Goal: Book appointment/travel/reservation

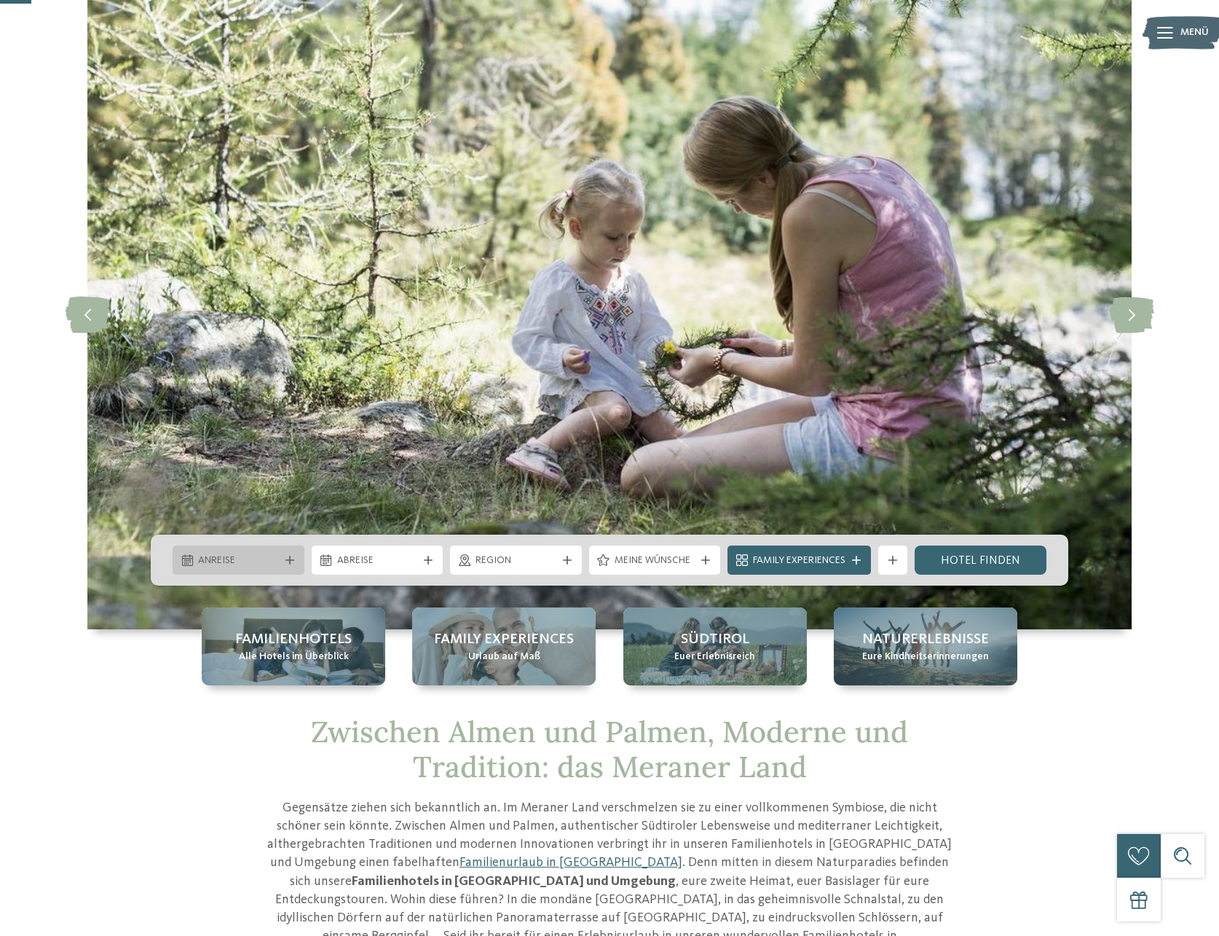
click at [232, 564] on span "Anreise" at bounding box center [238, 561] width 81 height 15
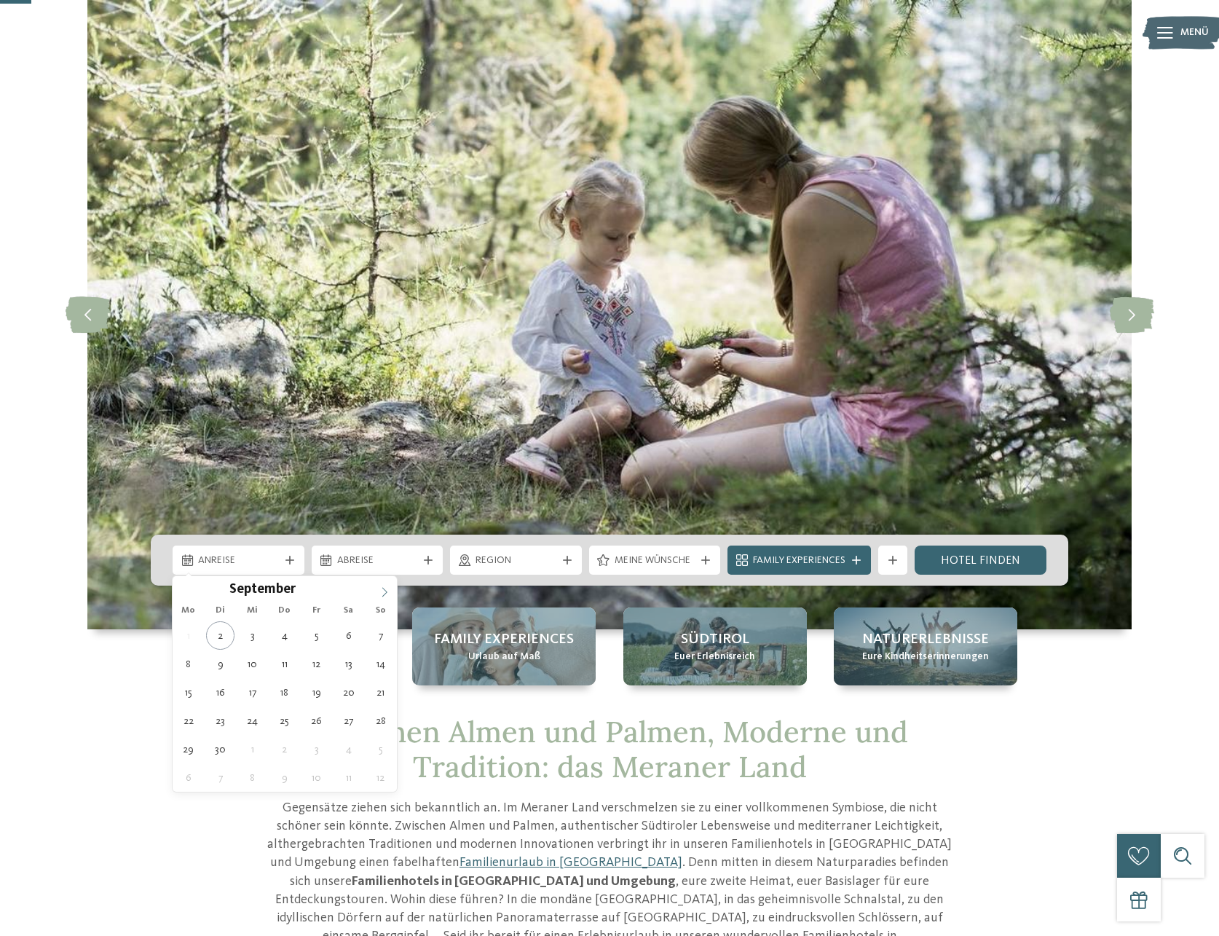
click at [380, 594] on icon at bounding box center [385, 592] width 10 height 10
type div "16.10.2025"
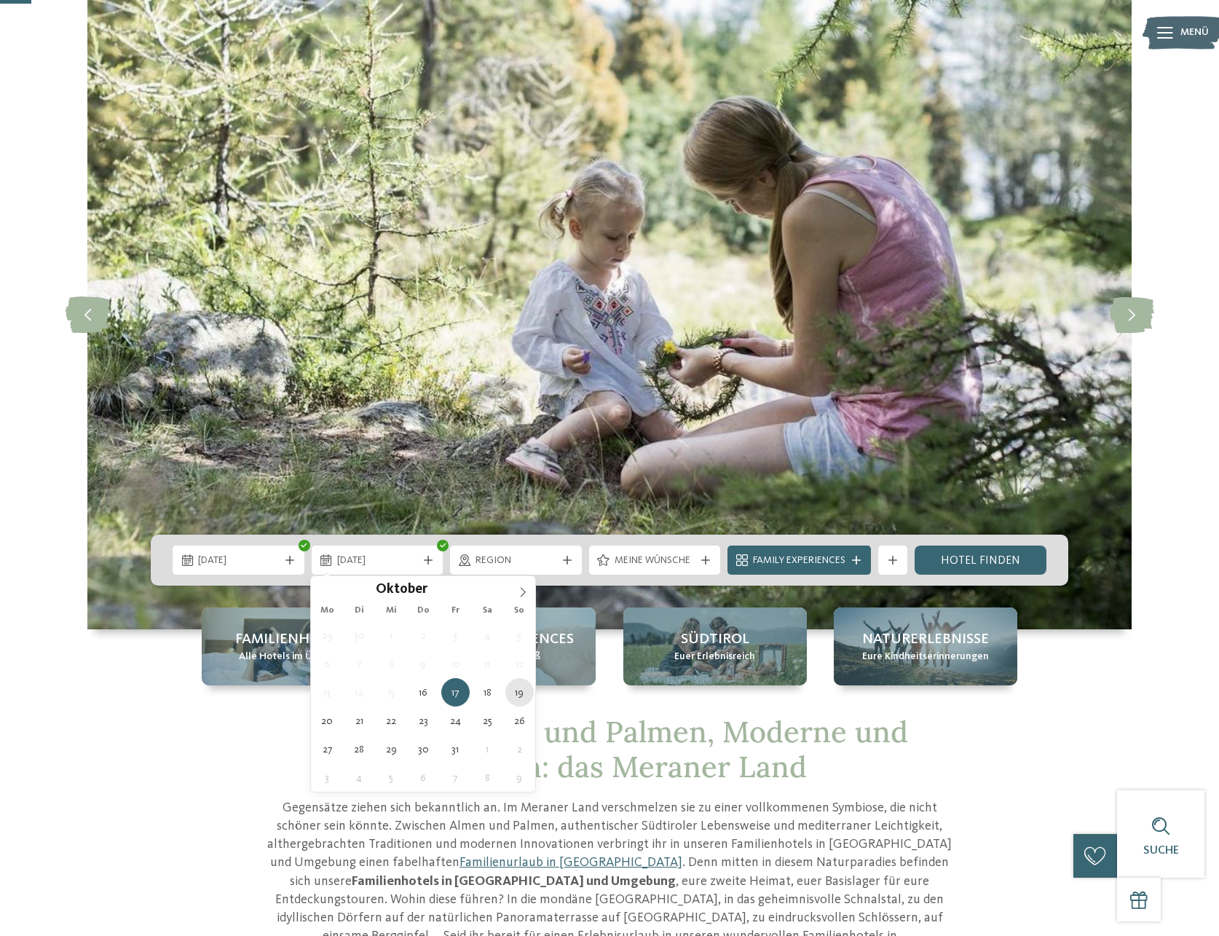
type div "19.10.2025"
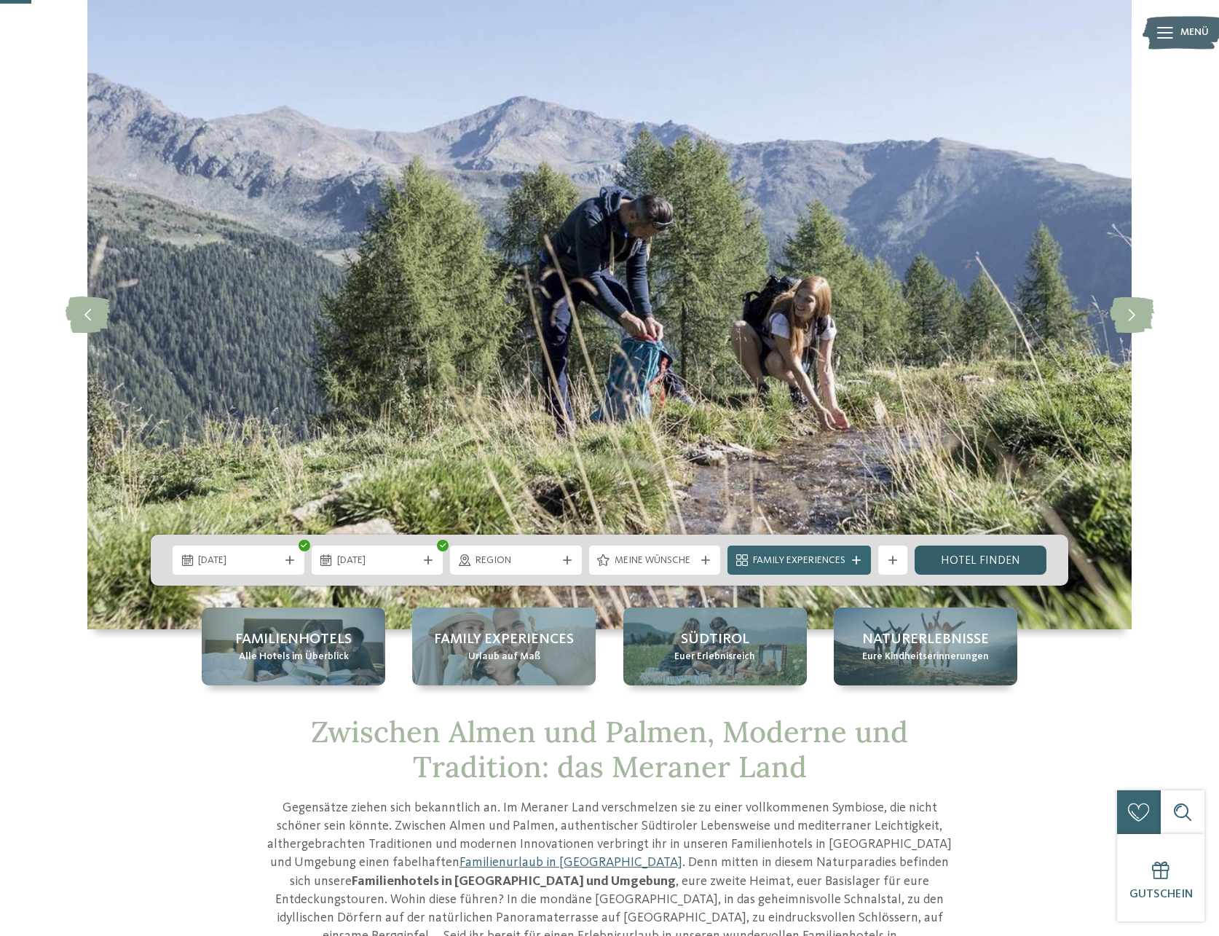
click at [972, 565] on link "Hotel finden" at bounding box center [981, 560] width 132 height 29
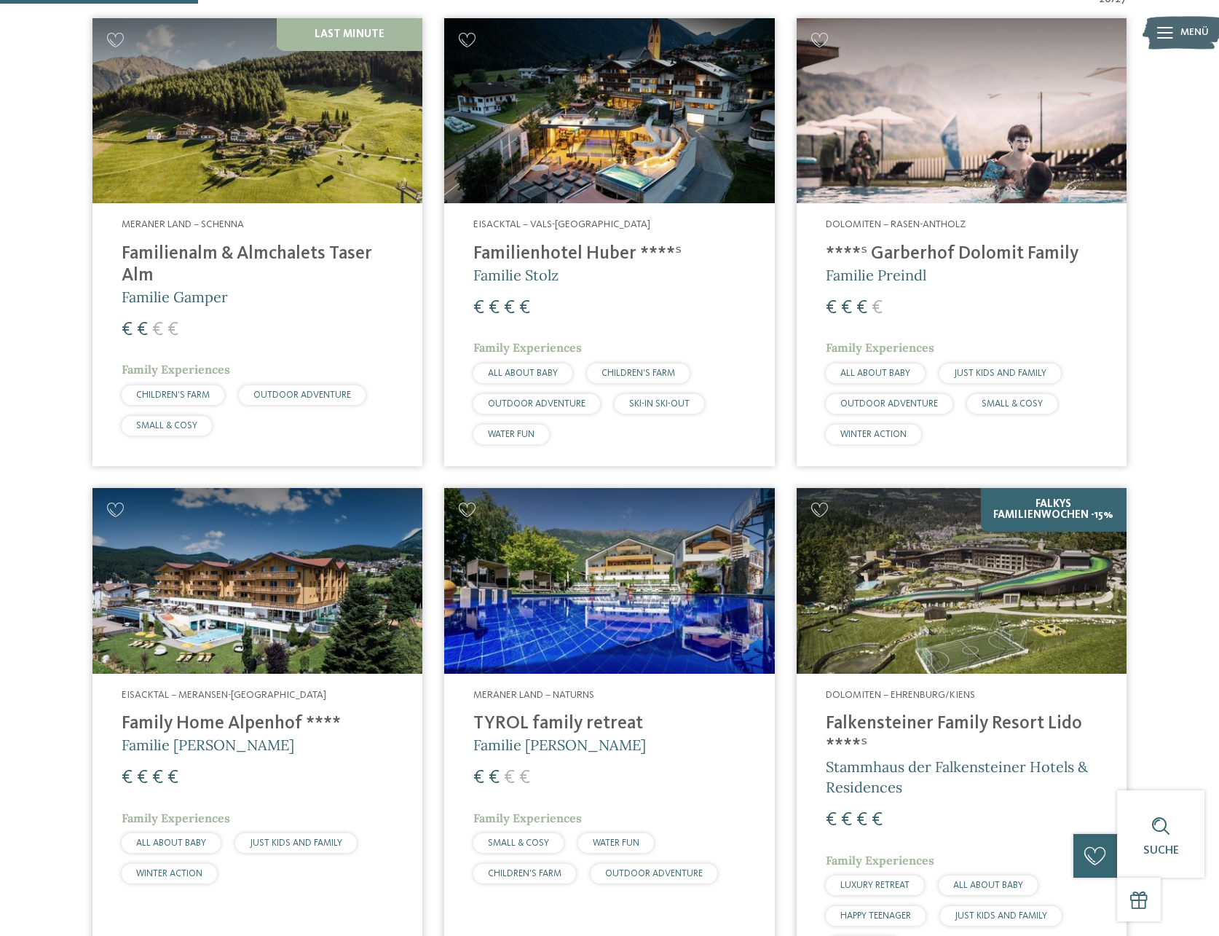
scroll to position [624, 0]
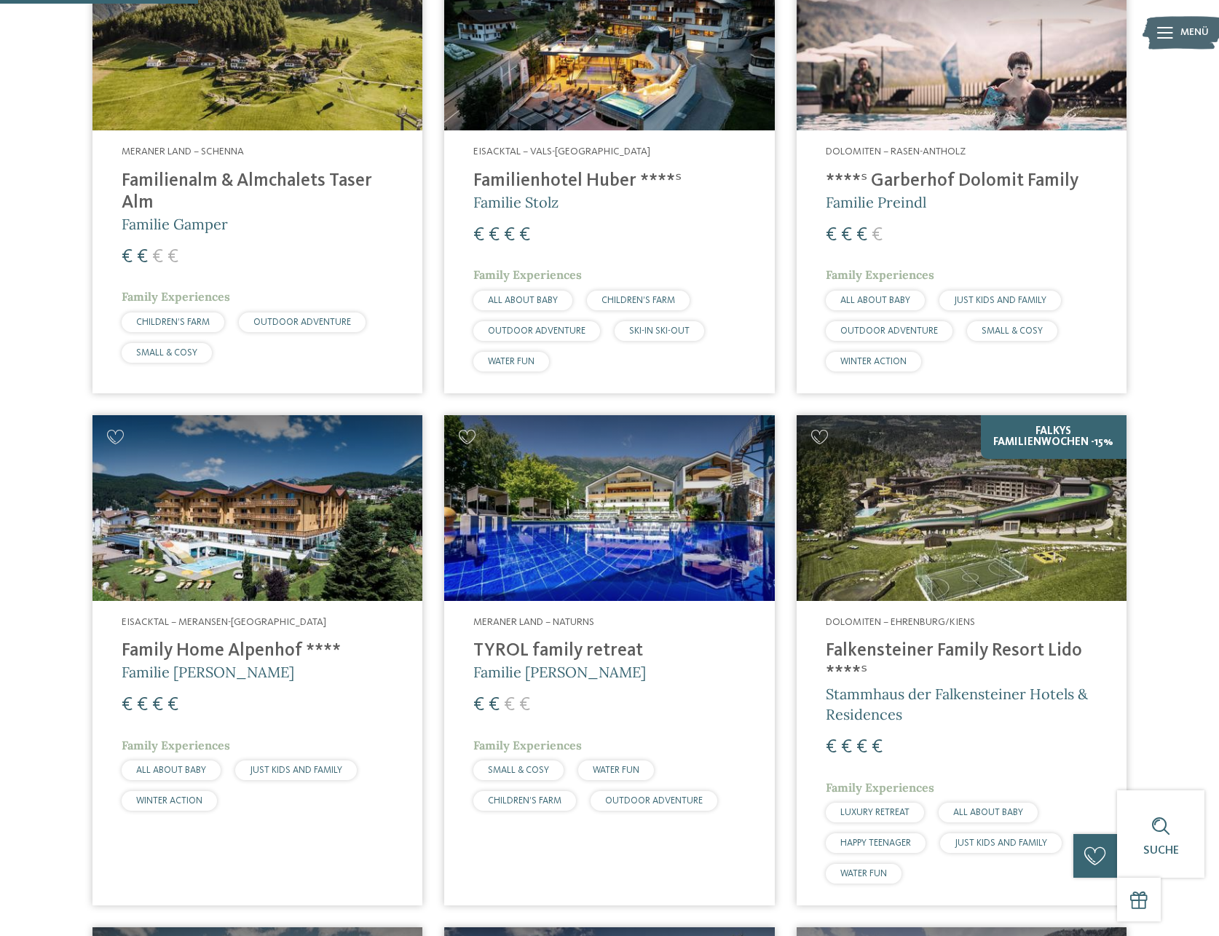
click at [255, 516] on img at bounding box center [258, 508] width 330 height 186
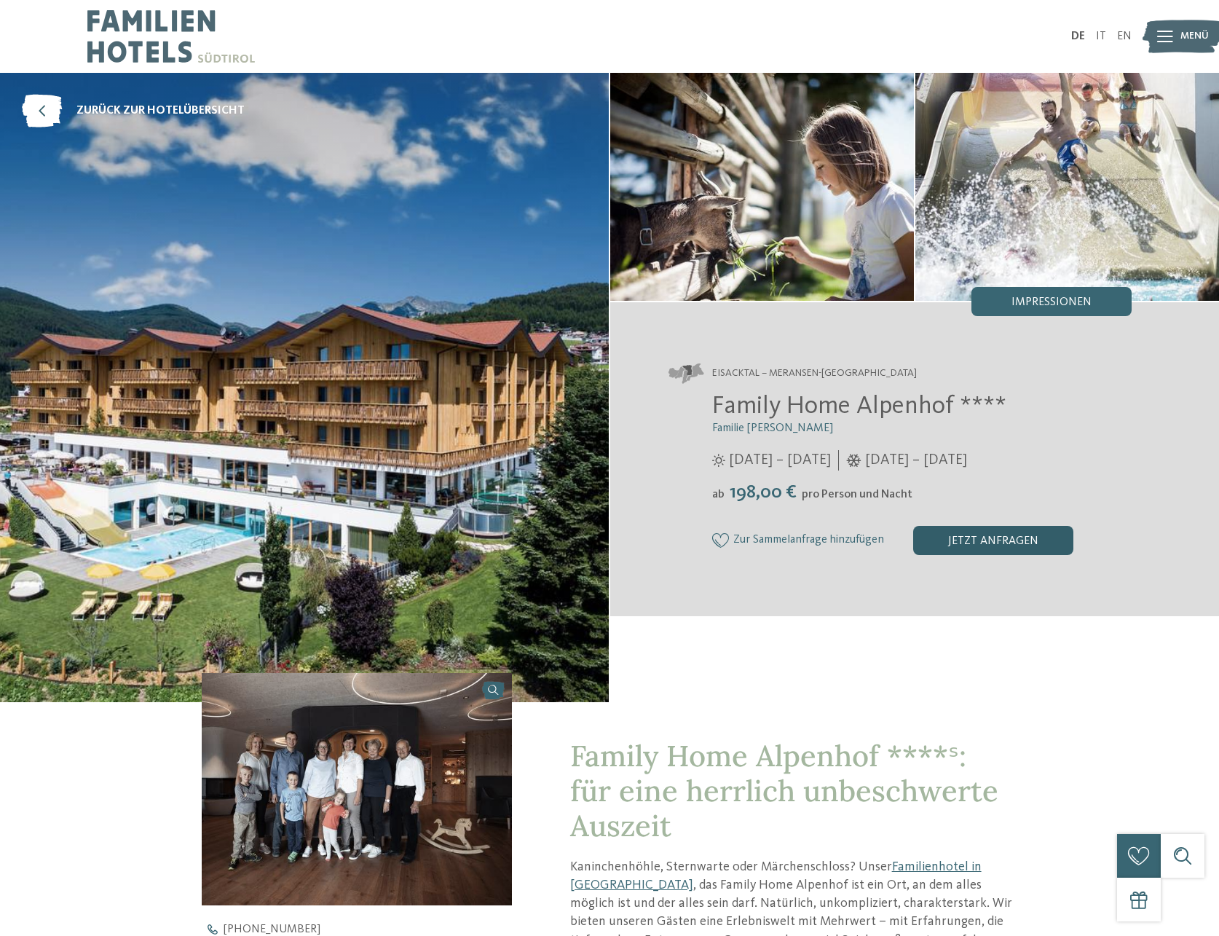
click at [970, 540] on div "jetzt anfragen" at bounding box center [993, 540] width 160 height 29
